Goal: Task Accomplishment & Management: Use online tool/utility

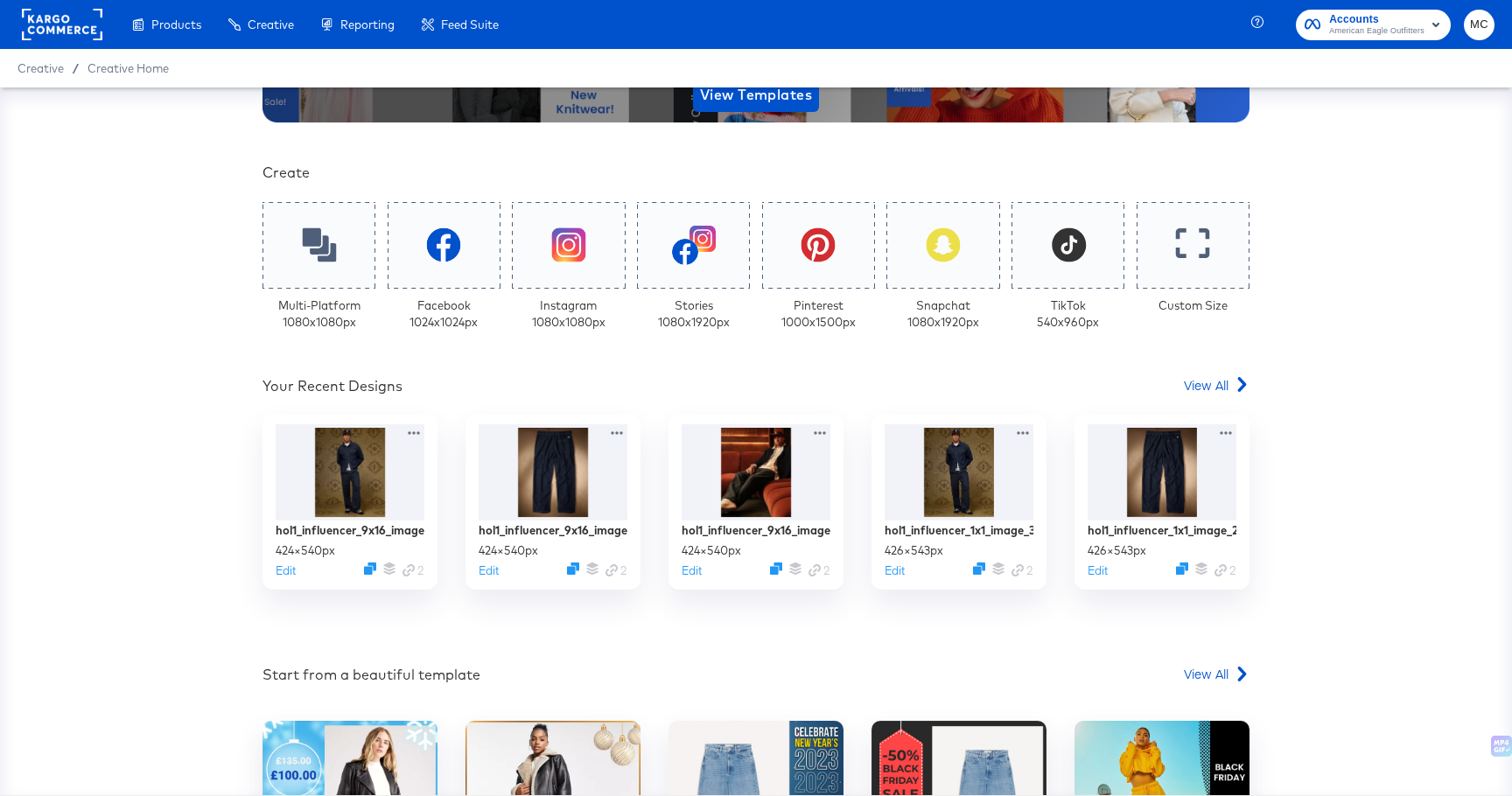
scroll to position [320, 0]
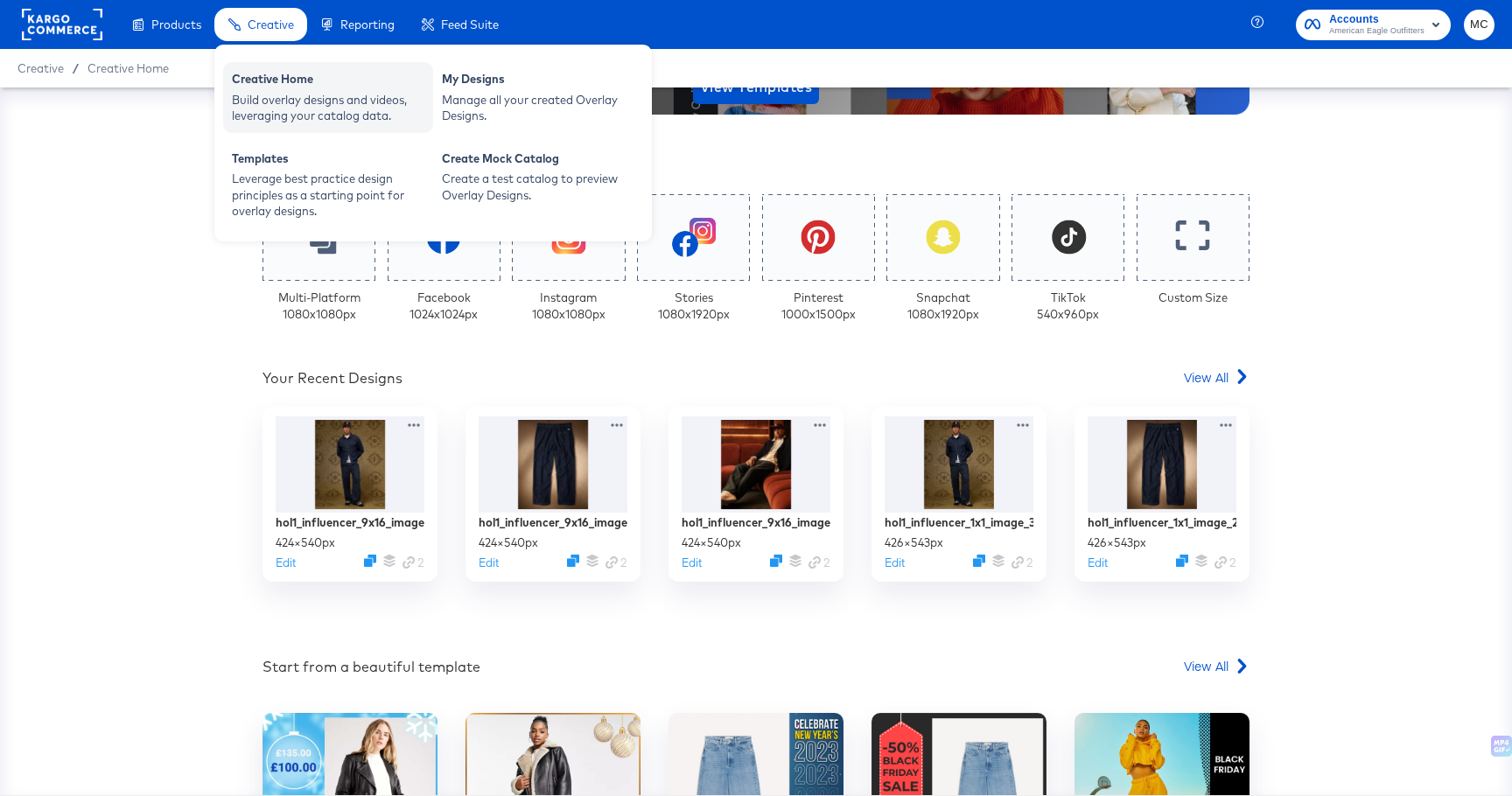
click at [272, 97] on div "Build overlay designs and videos, leveraging your catalog data." at bounding box center [328, 108] width 192 height 33
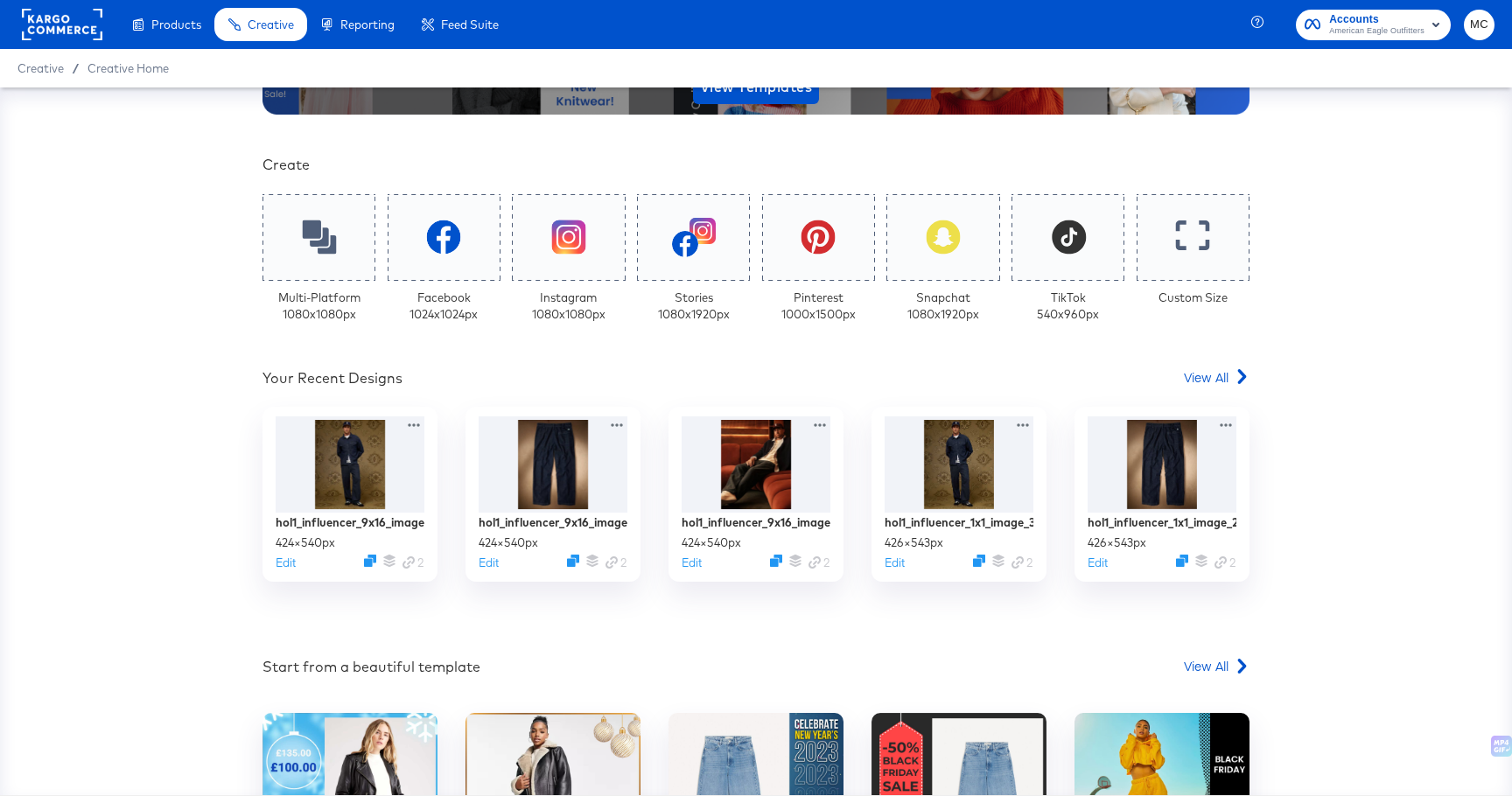
click at [96, 28] on rect at bounding box center [62, 25] width 80 height 32
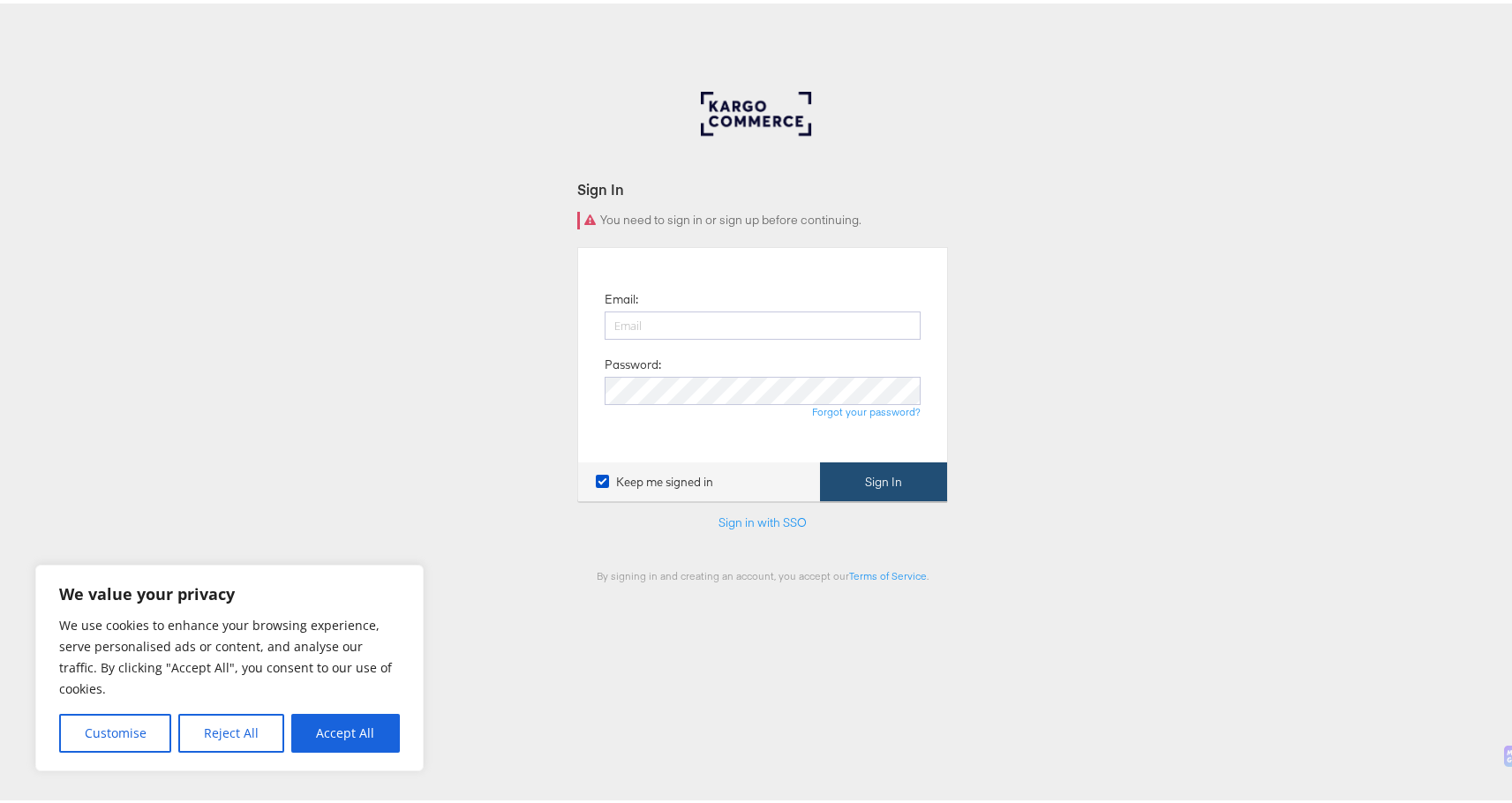
type input "[PERSON_NAME][EMAIL_ADDRESS][PERSON_NAME][DOMAIN_NAME]"
click at [913, 488] on button "Sign In" at bounding box center [883, 478] width 127 height 40
